Goal: Task Accomplishment & Management: Manage account settings

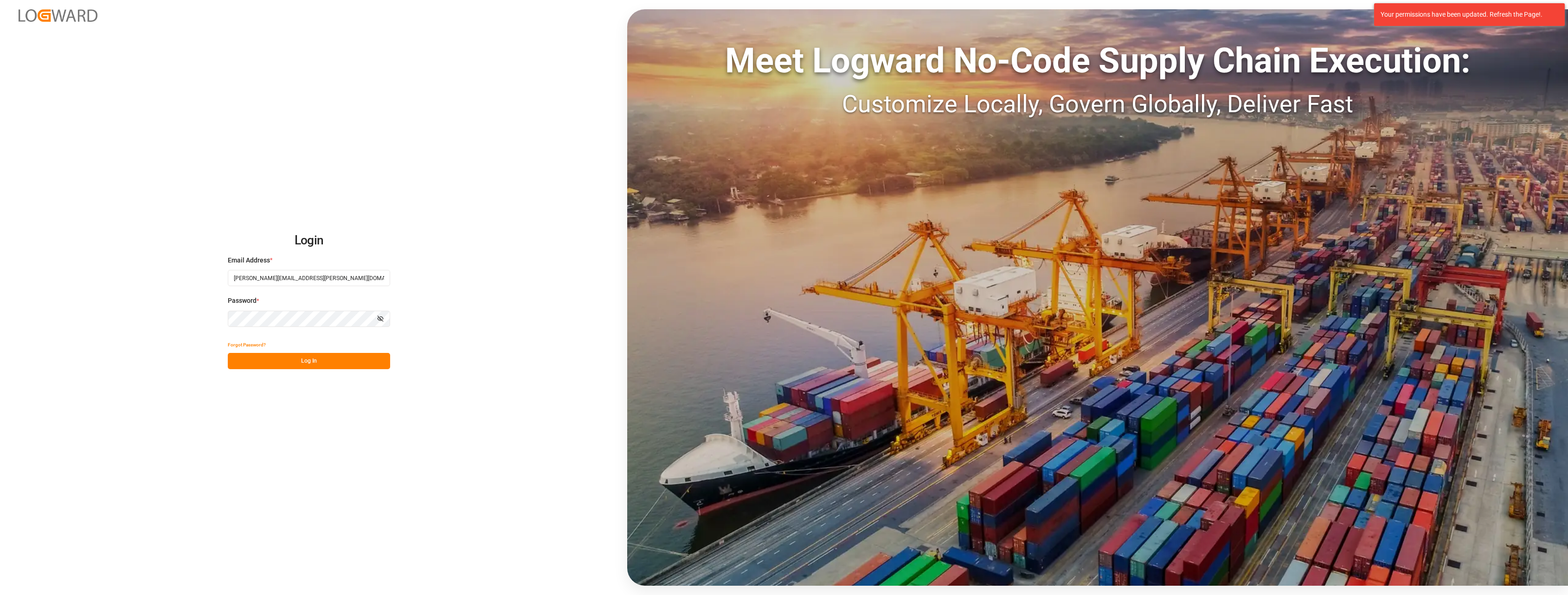
click at [320, 364] on button "Log In" at bounding box center [309, 361] width 163 height 16
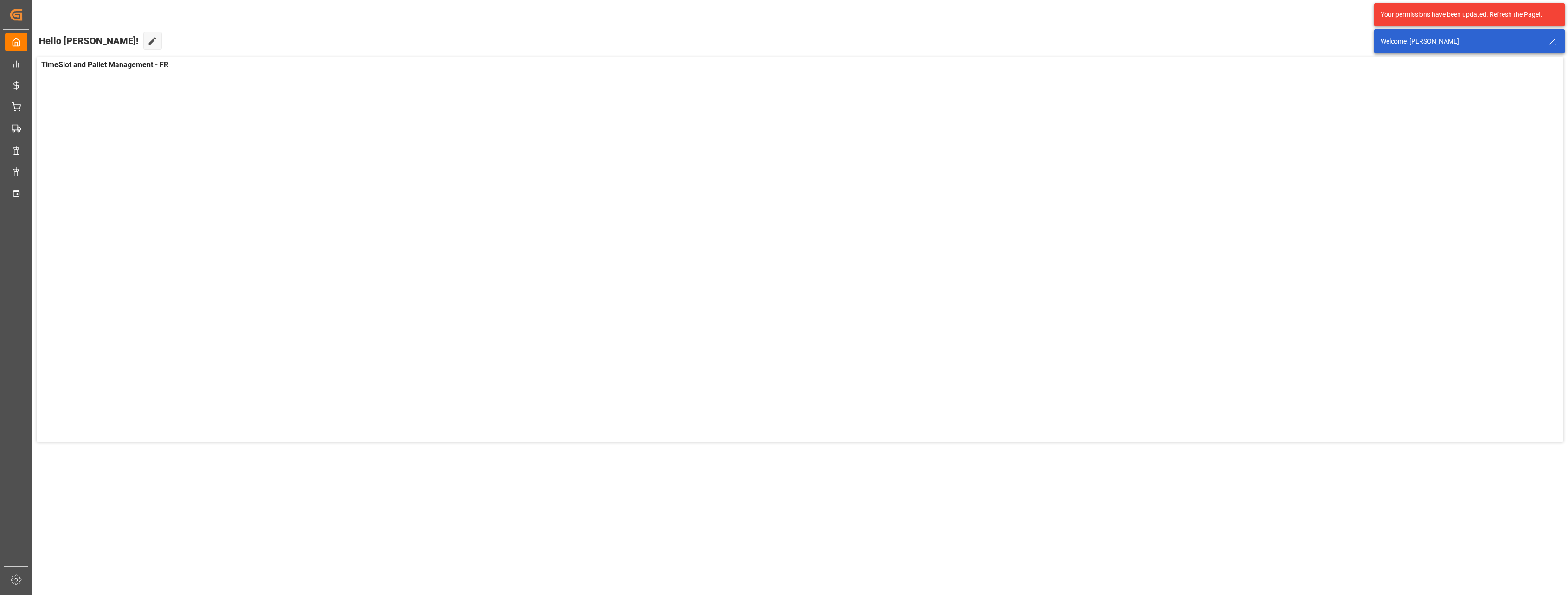
click at [37, 193] on div at bounding box center [800, 251] width 1527 height 357
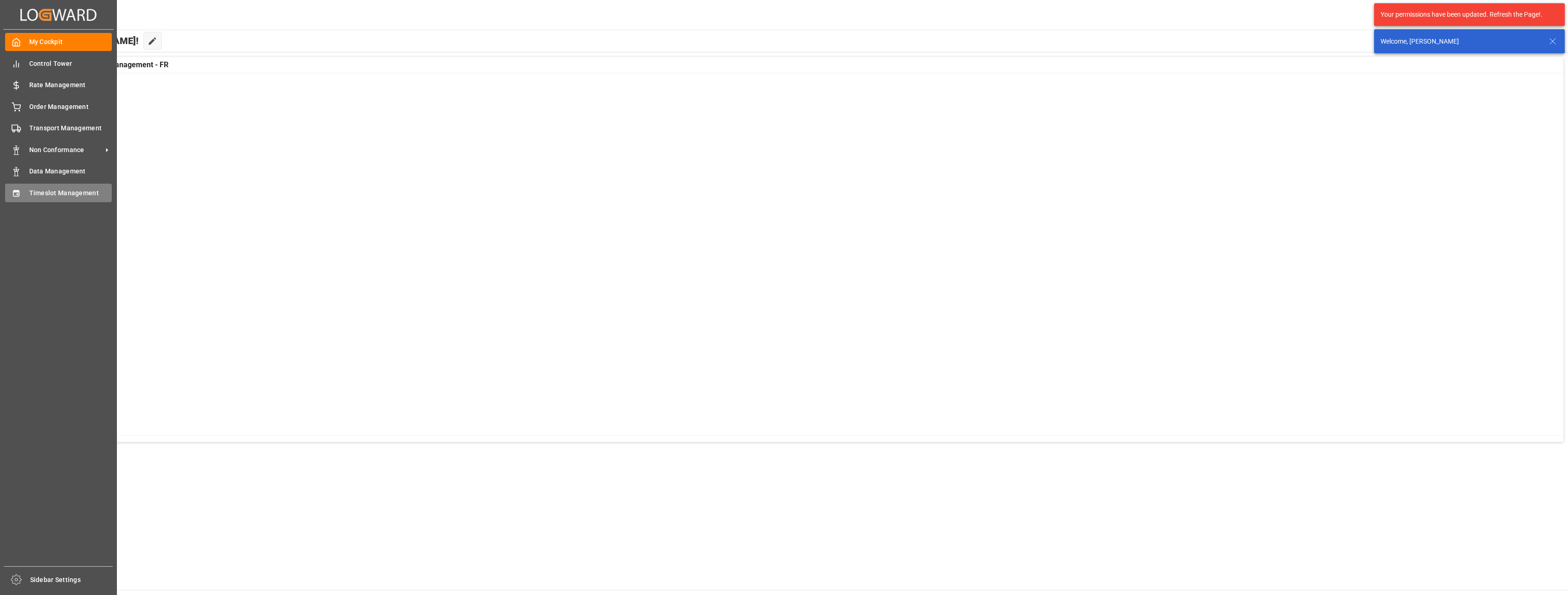
click at [18, 194] on icon at bounding box center [16, 193] width 6 height 7
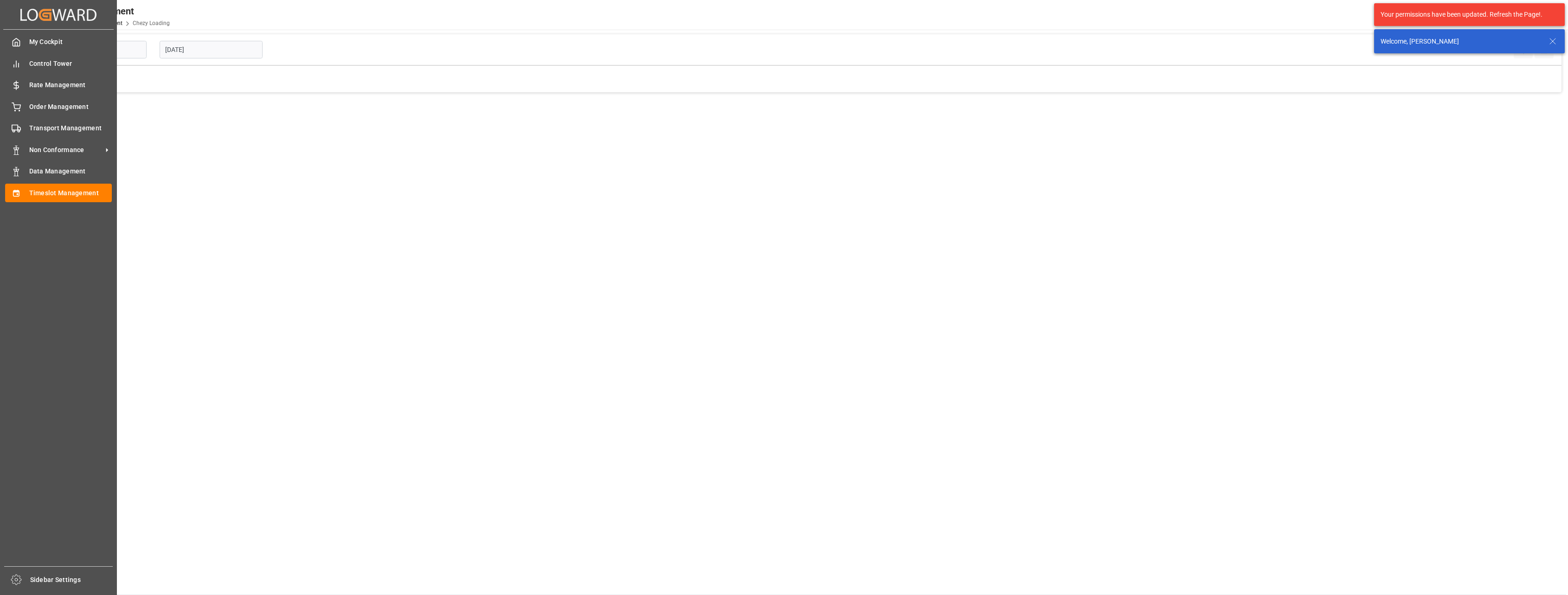
type input "Chezy Loading"
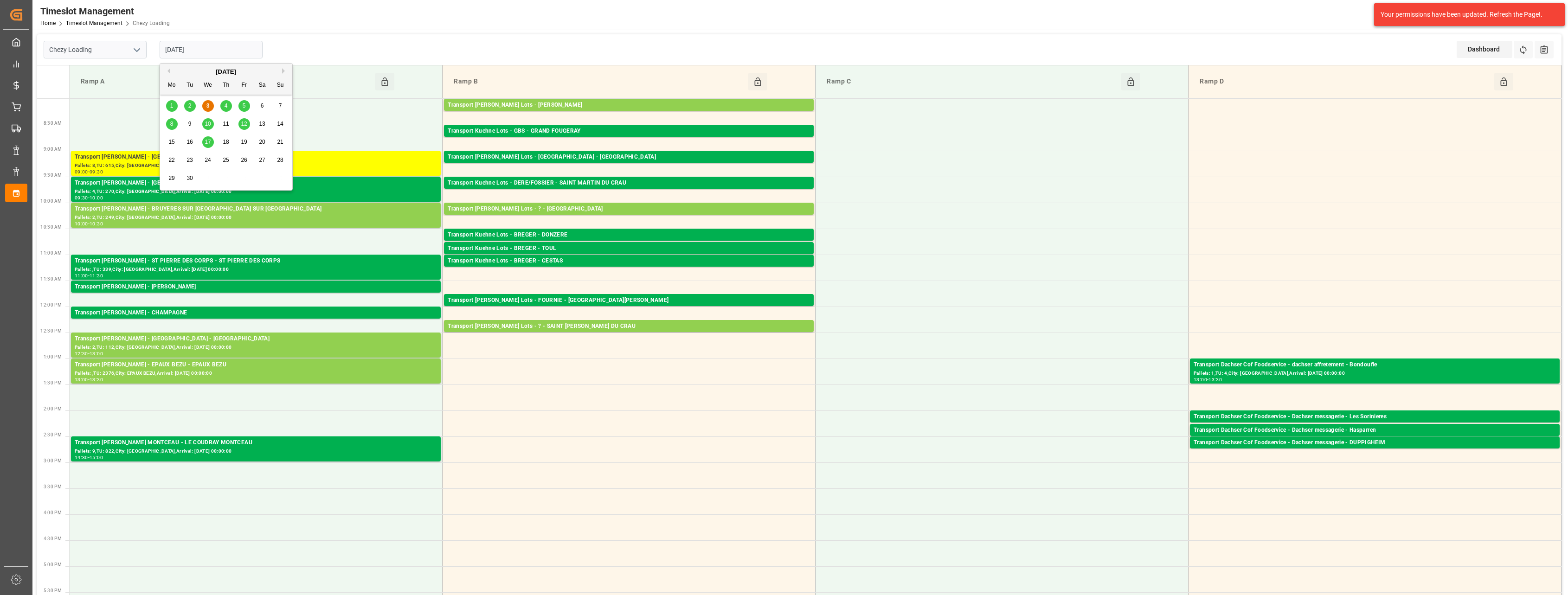
click at [237, 44] on input "[DATE]" at bounding box center [211, 49] width 103 height 18
click at [226, 106] on span "4" at bounding box center [226, 105] width 3 height 7
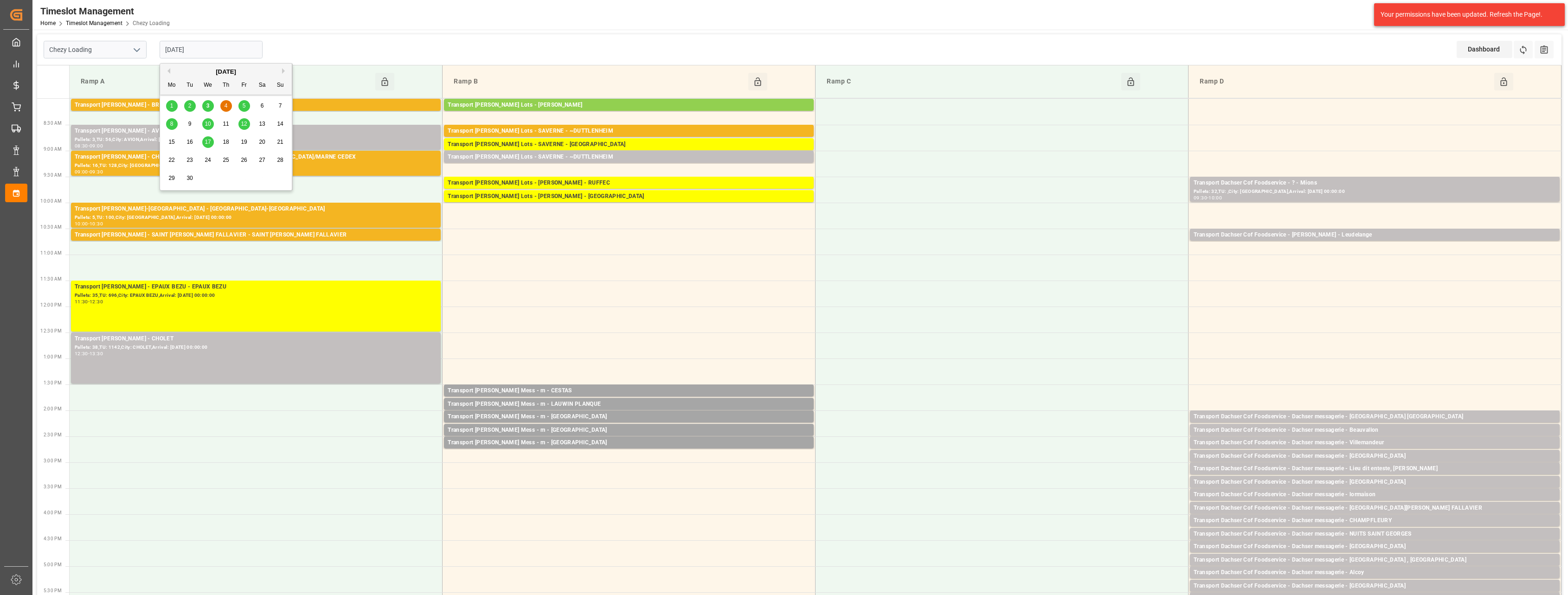
click at [217, 54] on input "[DATE]" at bounding box center [211, 49] width 103 height 18
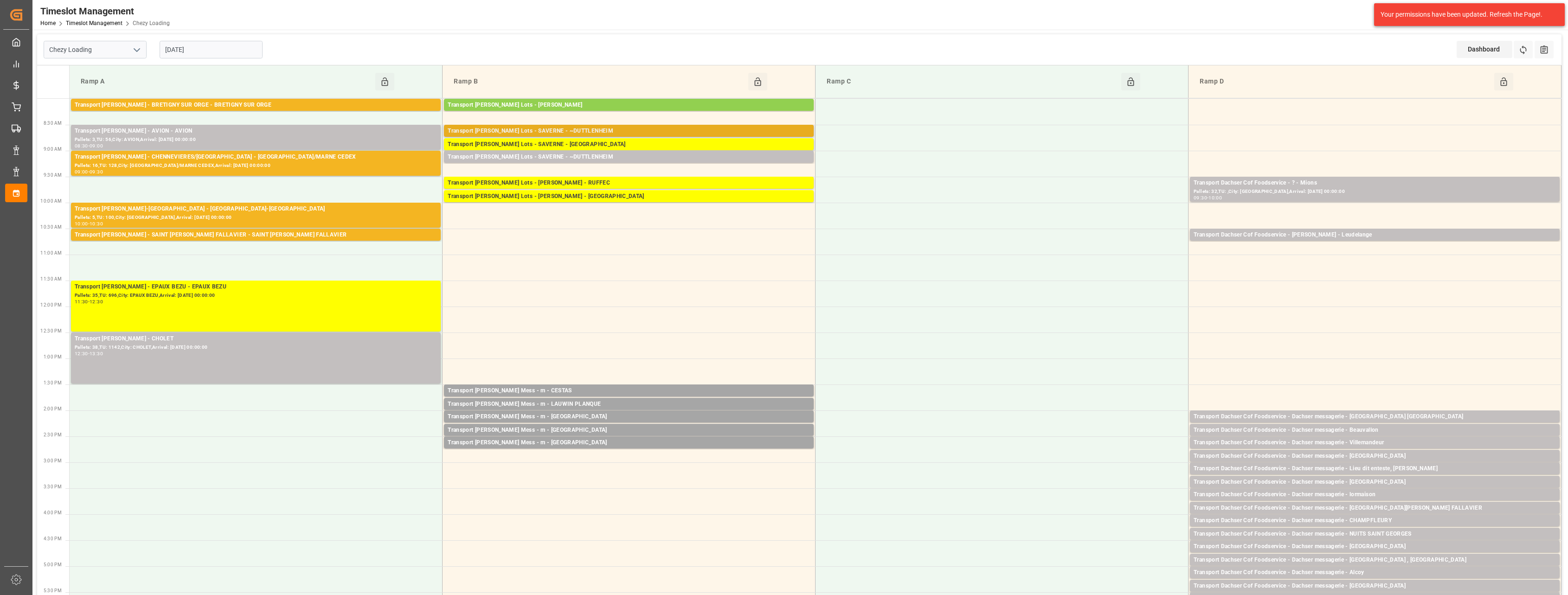
click at [514, 127] on div "Transport [PERSON_NAME] Lots - SAVERNE - ~DUTTLENHEIM" at bounding box center [628, 131] width 362 height 9
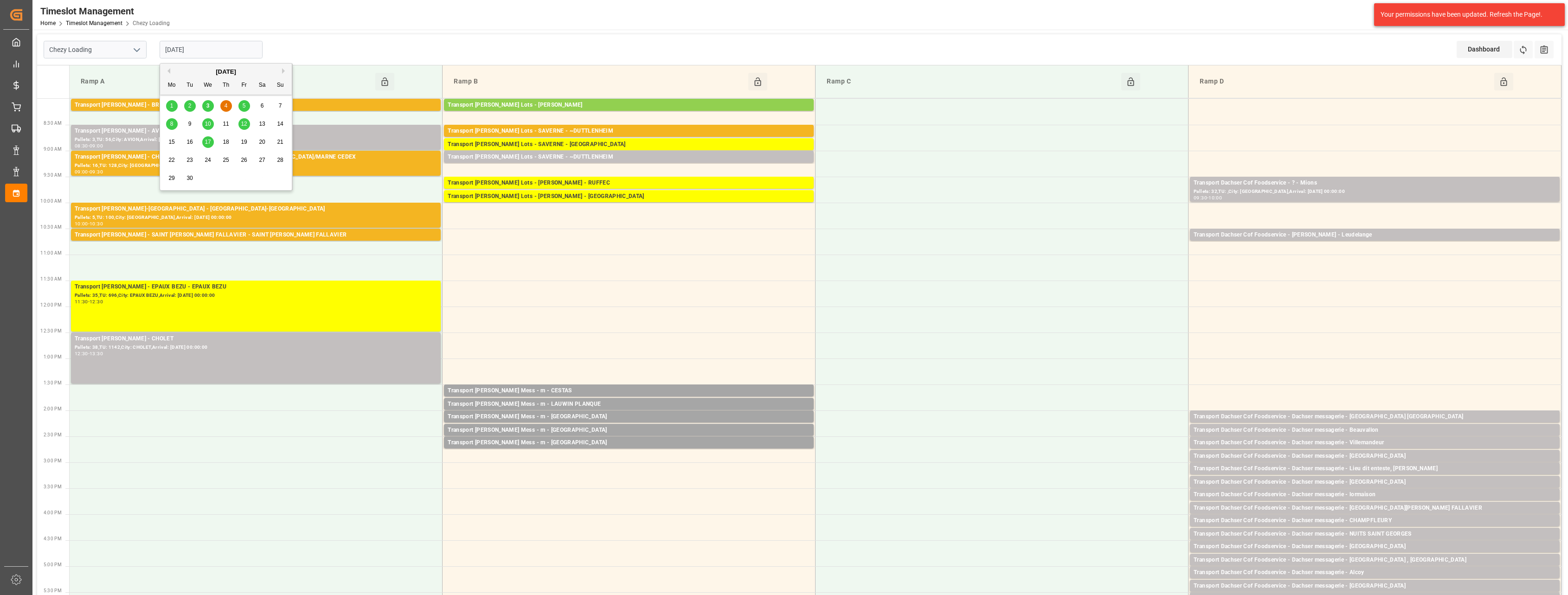
click at [241, 50] on input "[DATE]" at bounding box center [211, 49] width 103 height 18
click at [245, 103] on span "5" at bounding box center [244, 105] width 3 height 7
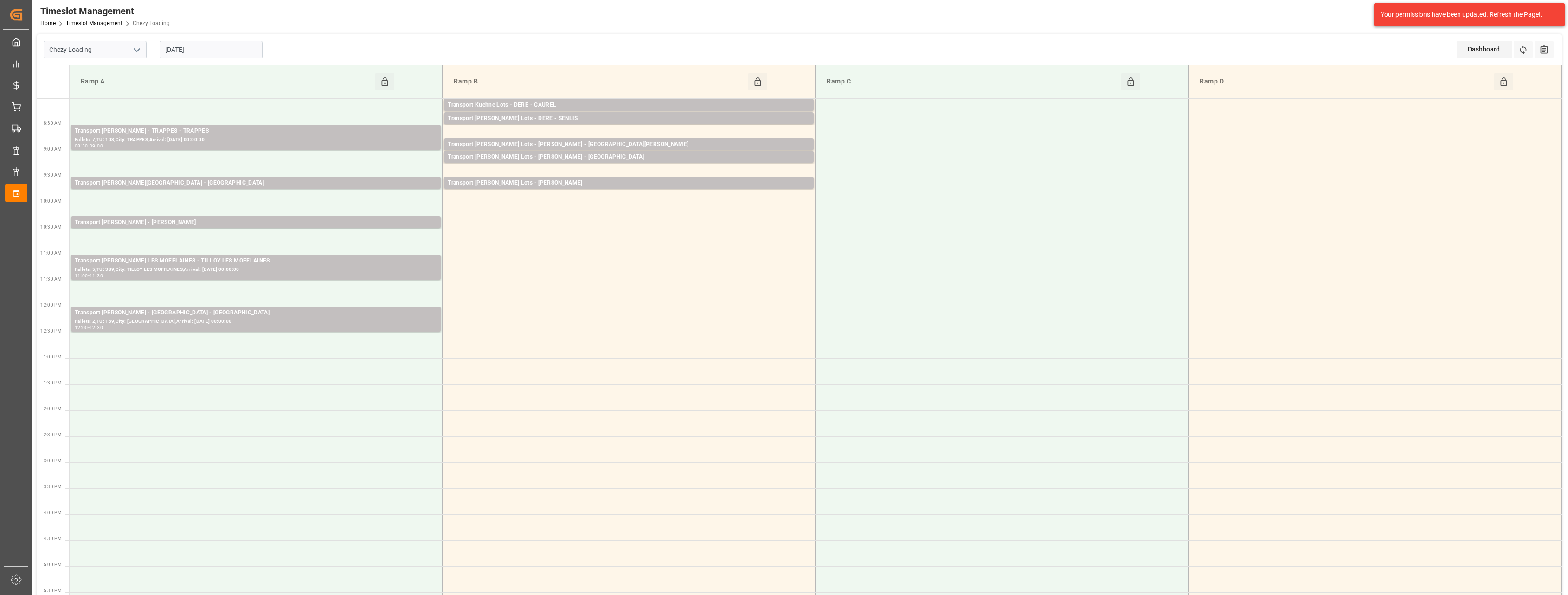
click at [219, 51] on input "[DATE]" at bounding box center [211, 49] width 103 height 18
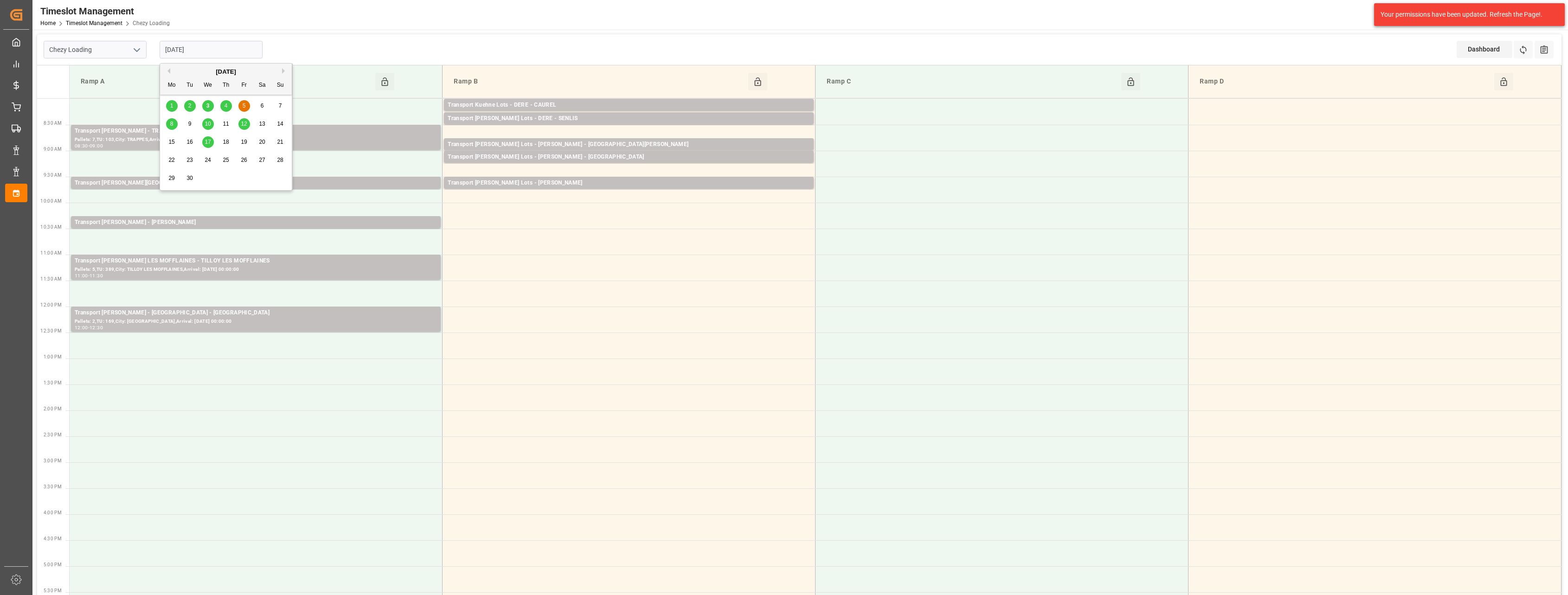
click at [223, 106] on div "4" at bounding box center [226, 106] width 12 height 11
type input "[DATE]"
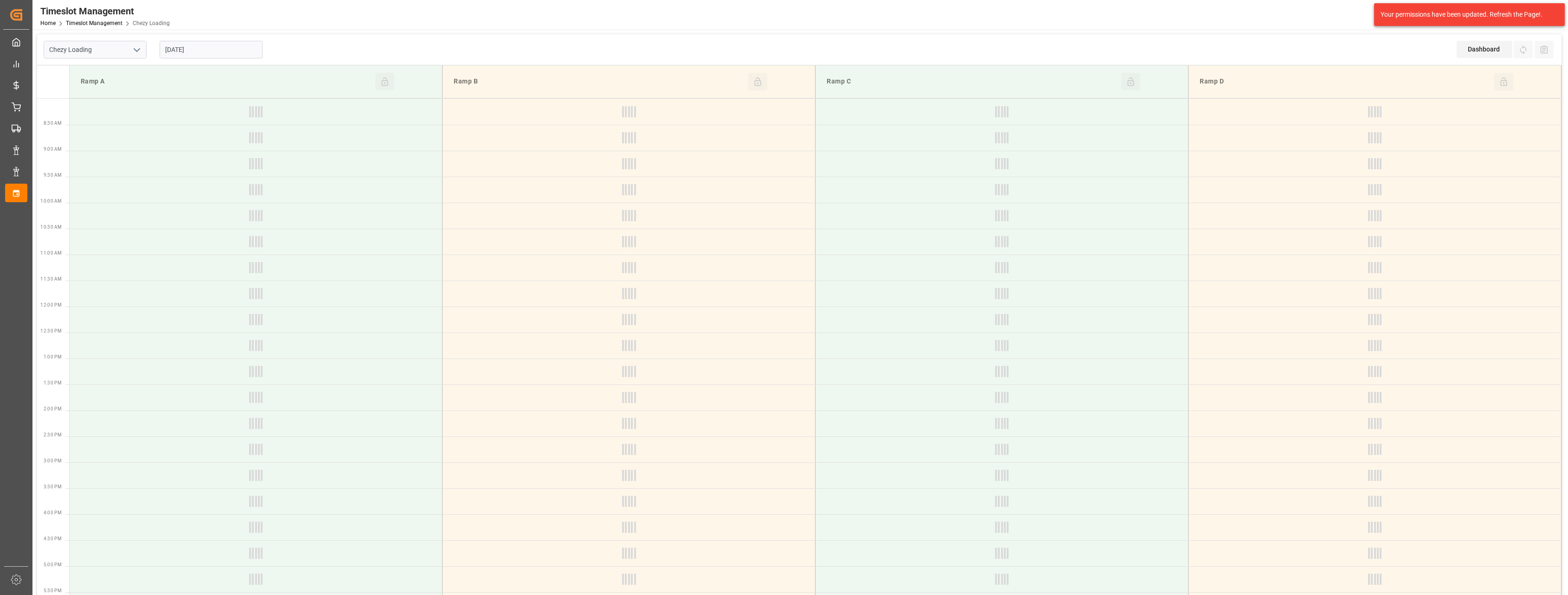
click at [131, 54] on icon "open menu" at bounding box center [137, 50] width 11 height 11
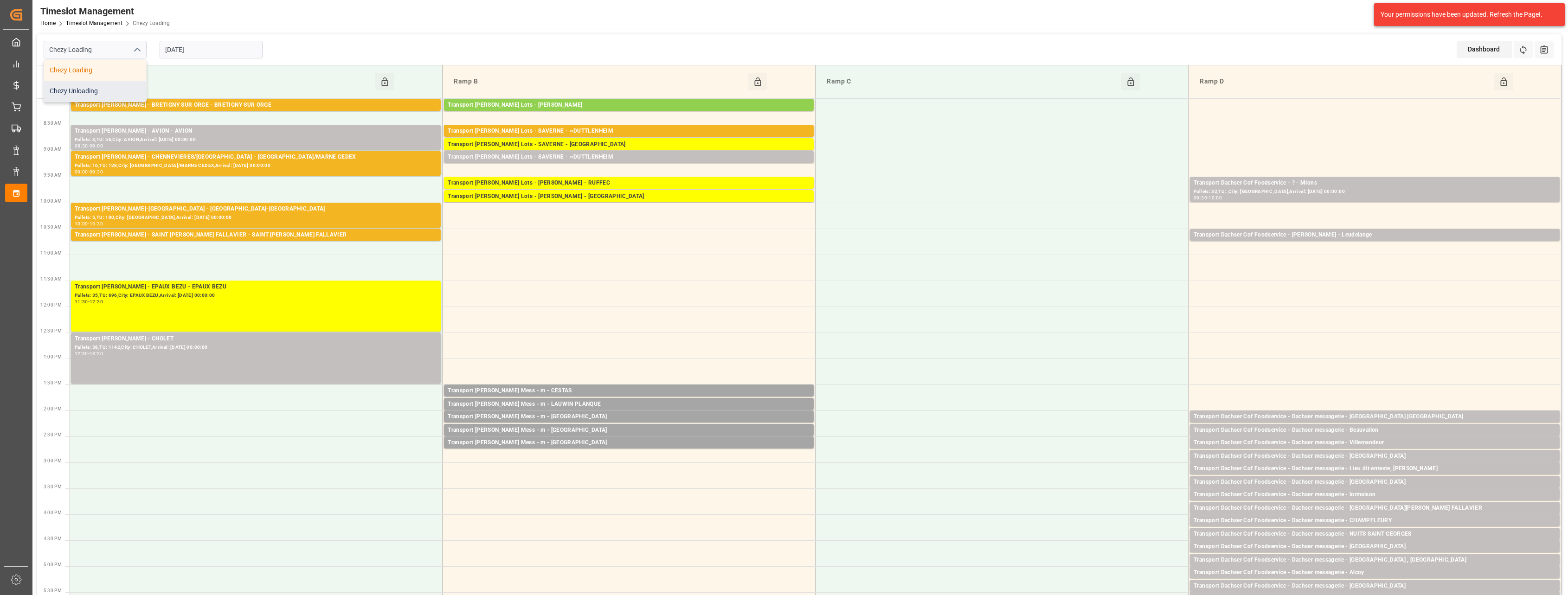
click at [120, 85] on div "Chezy Unloading" at bounding box center [95, 91] width 102 height 21
type input "Chezy Unloading"
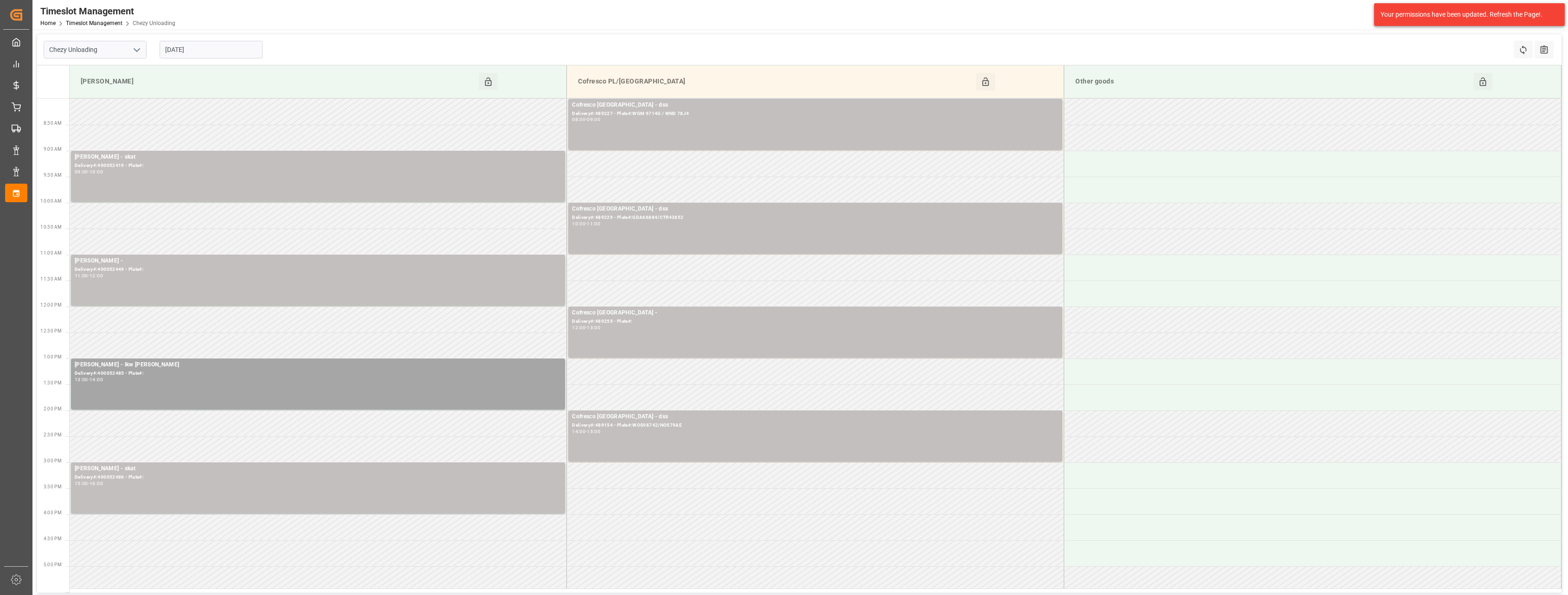
click at [242, 54] on input "[DATE]" at bounding box center [211, 49] width 103 height 18
click at [206, 108] on span "3" at bounding box center [208, 105] width 3 height 7
type input "[DATE]"
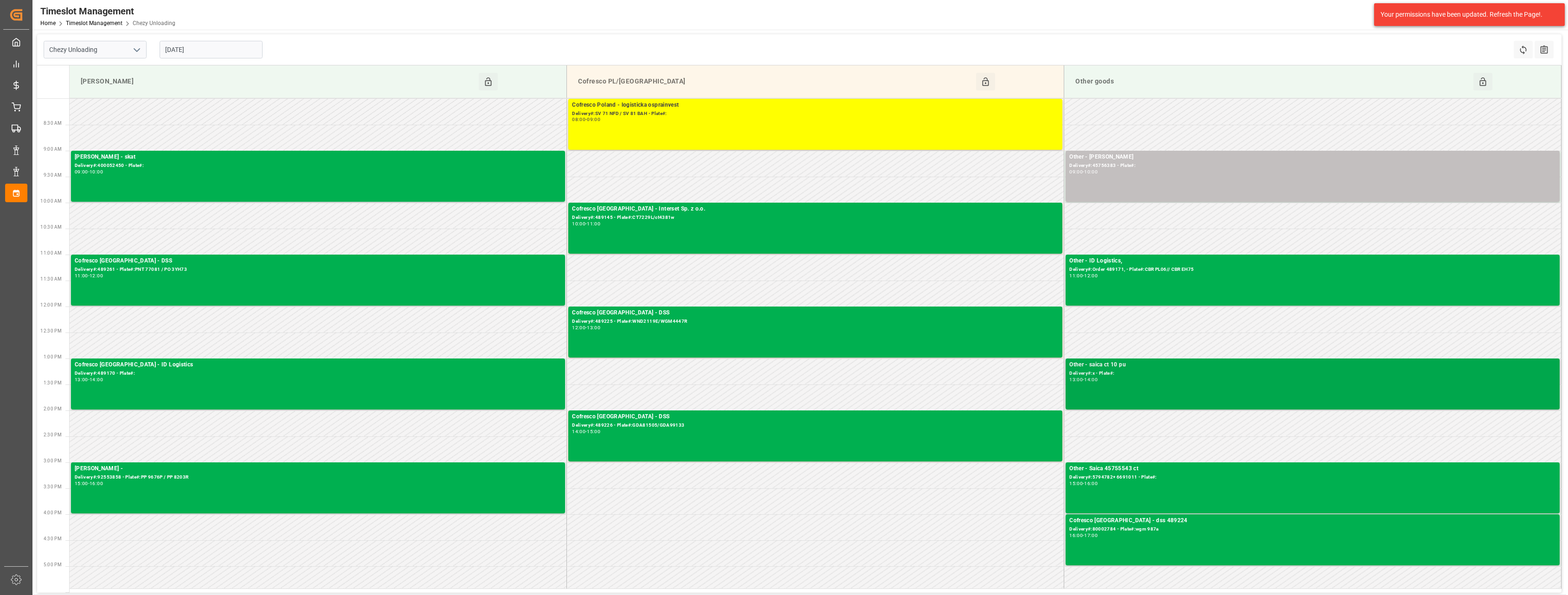
click at [1144, 380] on div "13:00 - 14:00" at bounding box center [1312, 380] width 486 height 5
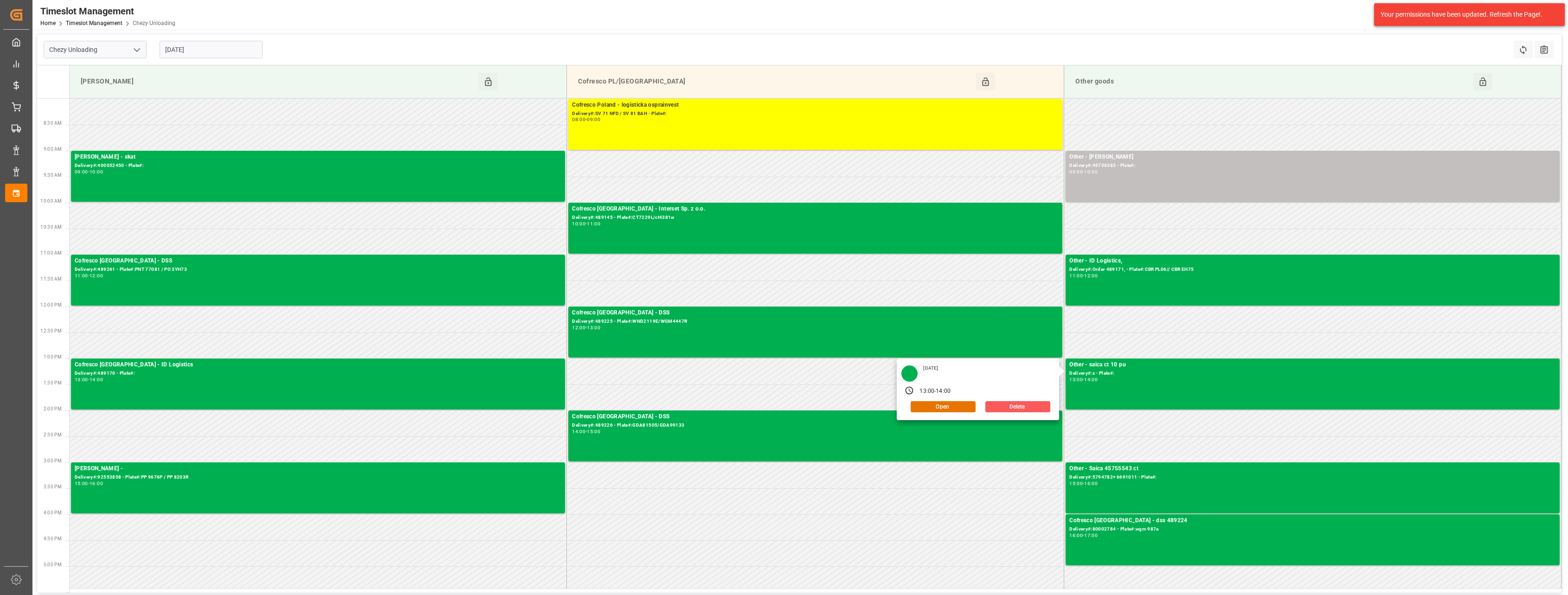
click at [1013, 406] on button "Delete" at bounding box center [1018, 406] width 65 height 11
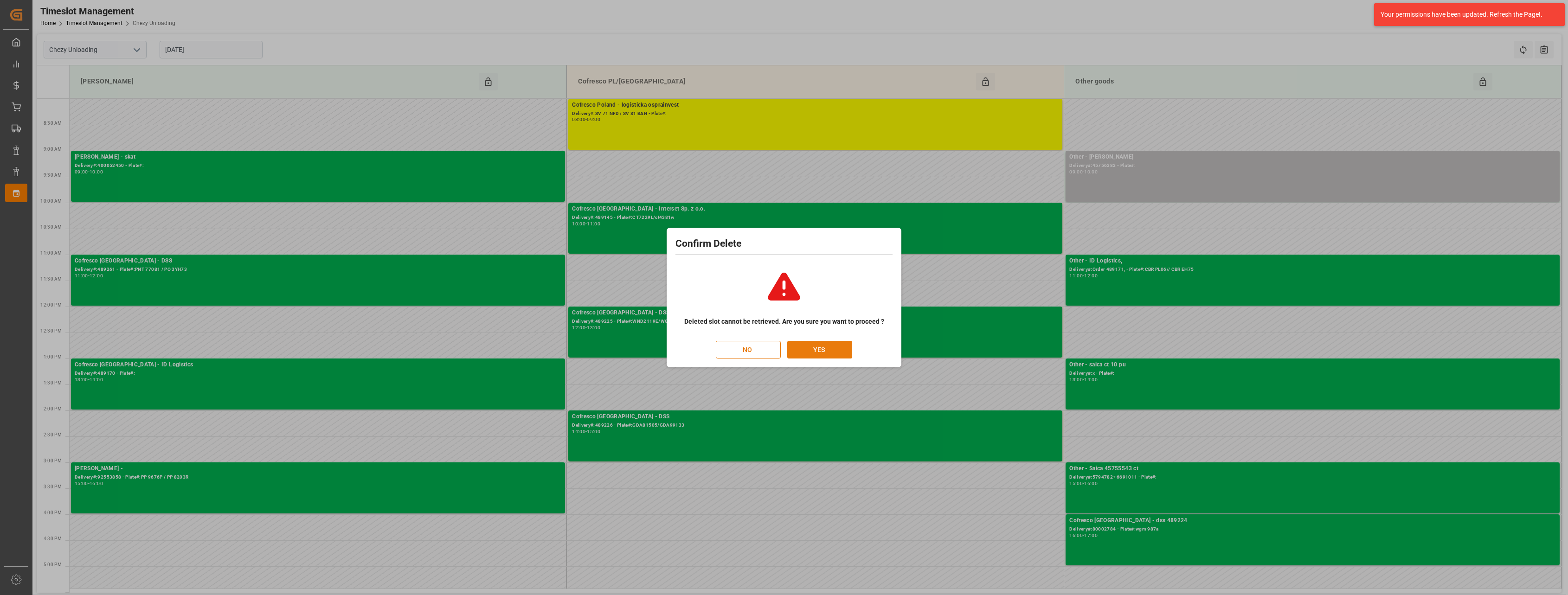
drag, startPoint x: 856, startPoint y: 349, endPoint x: 839, endPoint y: 348, distance: 17.0
click at [844, 349] on div "NO YES" at bounding box center [784, 349] width 217 height 18
click at [839, 348] on button "YES" at bounding box center [819, 349] width 65 height 18
